Goal: Go to known website: Access a specific website the user already knows

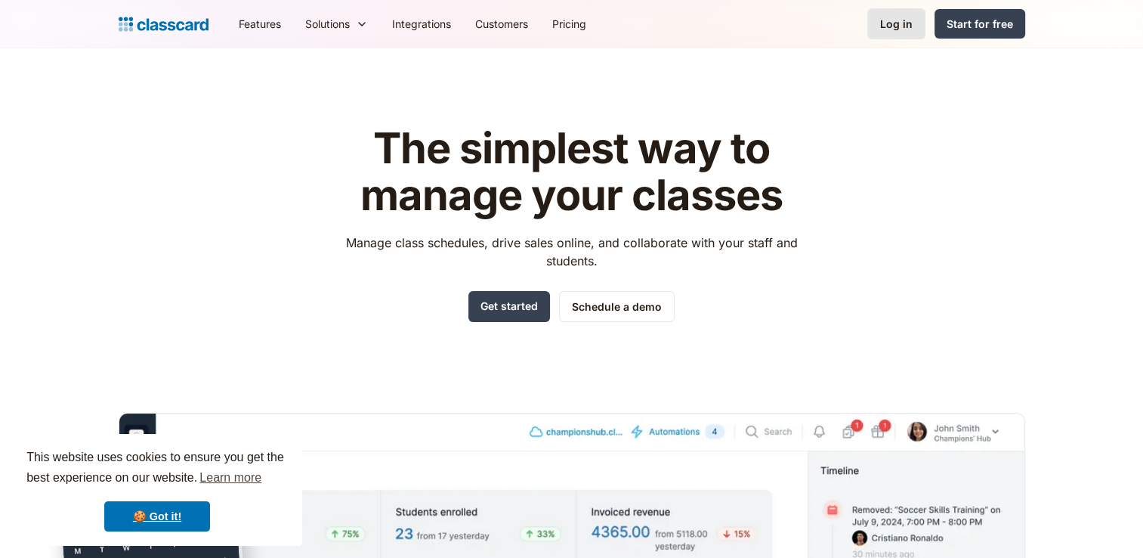
click at [882, 29] on link "Log in" at bounding box center [896, 23] width 58 height 31
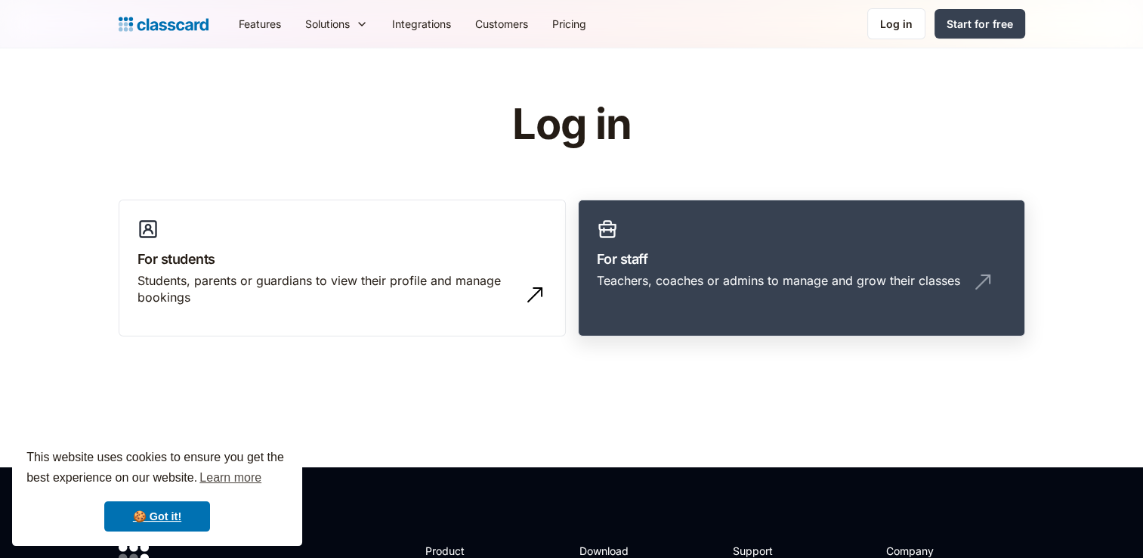
click at [691, 255] on h3 "For staff" at bounding box center [801, 259] width 409 height 20
